Goal: Transaction & Acquisition: Obtain resource

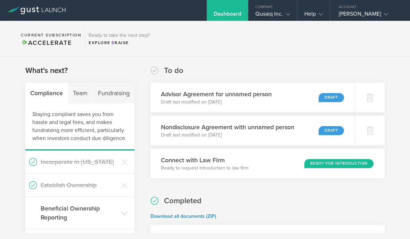
click at [119, 91] on div "Fundraising" at bounding box center [113, 93] width 41 height 21
click at [115, 94] on div "Fundraising" at bounding box center [113, 93] width 41 height 21
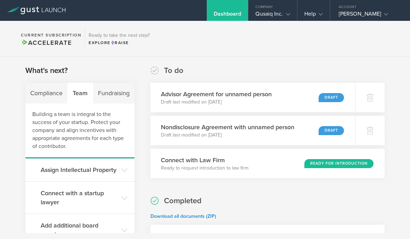
click at [85, 91] on div "Team" at bounding box center [80, 93] width 25 height 21
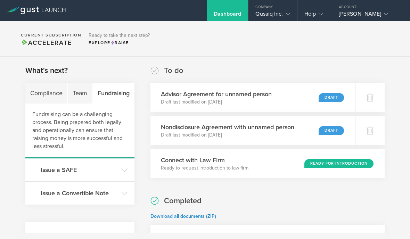
click at [118, 95] on div "Fundraising" at bounding box center [114, 93] width 42 height 21
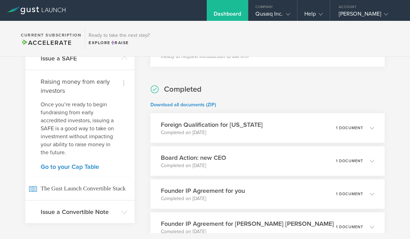
scroll to position [141, 0]
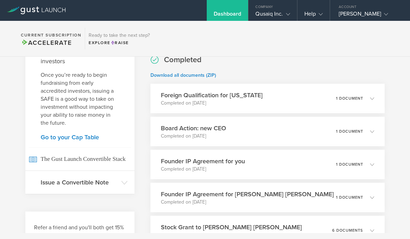
click at [113, 159] on span "The Gust Launch Convertible Stack" at bounding box center [80, 158] width 102 height 23
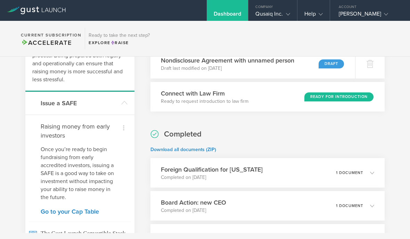
scroll to position [66, 0]
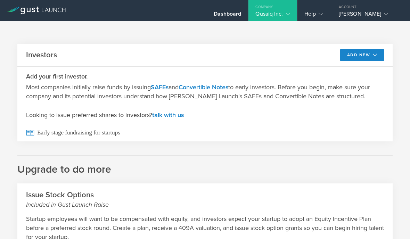
scroll to position [228, 0]
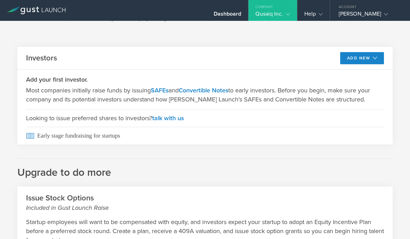
click at [165, 92] on link "SAFEs" at bounding box center [160, 91] width 18 height 8
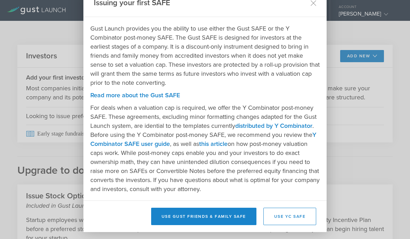
scroll to position [18, 0]
click at [229, 216] on p "Startup employees will want to be compensated with equity, and investors expect…" at bounding box center [205, 229] width 358 height 27
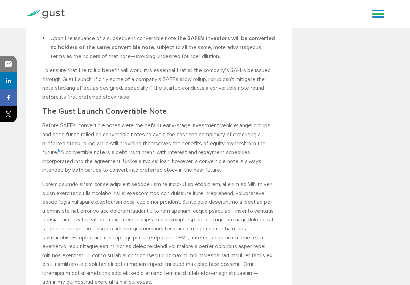
scroll to position [1055, 0]
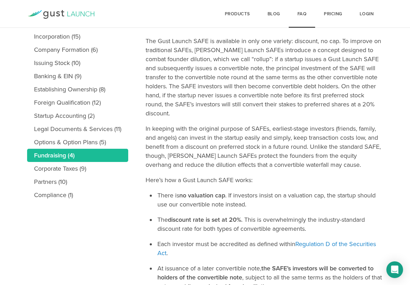
scroll to position [103, 0]
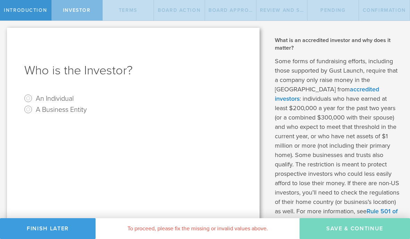
click at [28, 98] on input "An Individual" at bounding box center [28, 98] width 11 height 11
click at [70, 94] on label "An Individual" at bounding box center [55, 98] width 38 height 10
click at [33, 91] on div "Who is the Investor? An Individual A Business Entity" at bounding box center [133, 147] width 253 height 239
click at [31, 92] on div "Who is the Investor? An Individual A Business Entity" at bounding box center [133, 147] width 253 height 239
click at [28, 98] on input "An Individual" at bounding box center [28, 98] width 11 height 11
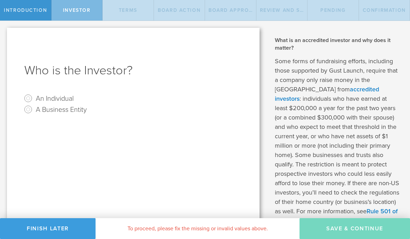
click at [60, 103] on label "An Individual" at bounding box center [55, 98] width 38 height 10
radio input "true"
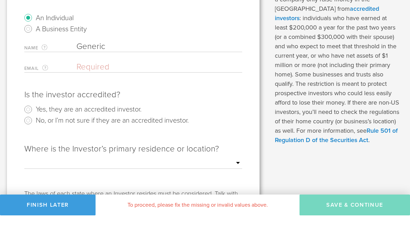
scroll to position [60, 0]
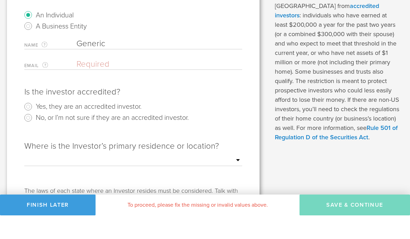
type input "Generic"
click at [201, 83] on input "email" at bounding box center [158, 88] width 162 height 10
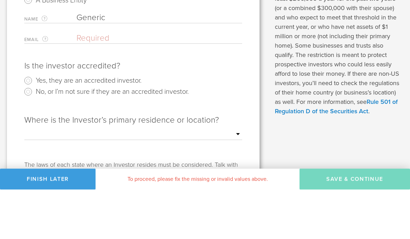
type input "[PERSON_NAME][EMAIL_ADDRESS][DOMAIN_NAME]"
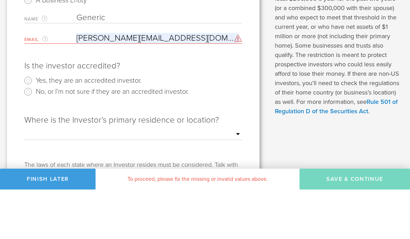
select select "string:[GEOGRAPHIC_DATA]"
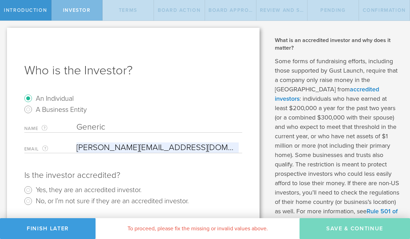
scroll to position [0, 0]
